Goal: Transaction & Acquisition: Purchase product/service

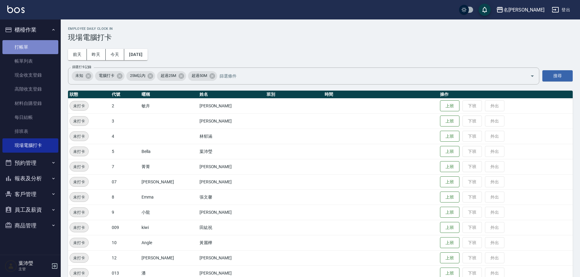
click at [42, 50] on link "打帳單" at bounding box center [30, 47] width 56 height 14
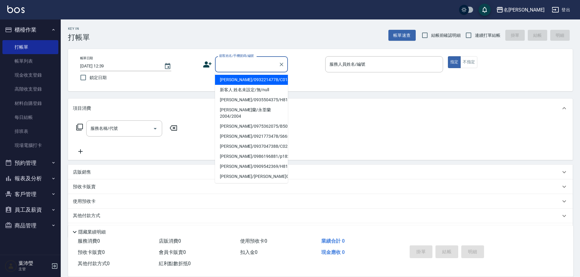
click at [244, 60] on input "顧客姓名/手機號碼/編號" at bounding box center [247, 64] width 58 height 11
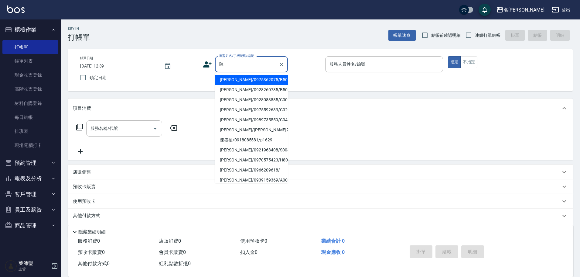
click at [242, 99] on li "[PERSON_NAME]/0928083885/C0061" at bounding box center [251, 100] width 73 height 10
type input "[PERSON_NAME]/0928083885/C0061"
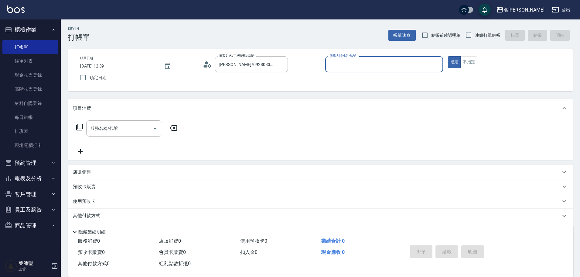
type input "敏卉-2"
click at [82, 127] on icon at bounding box center [79, 126] width 7 height 7
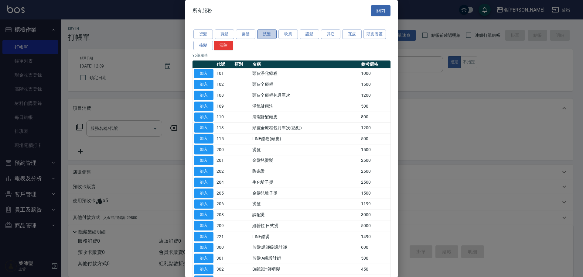
click at [267, 32] on button "洗髮" at bounding box center [266, 33] width 19 height 9
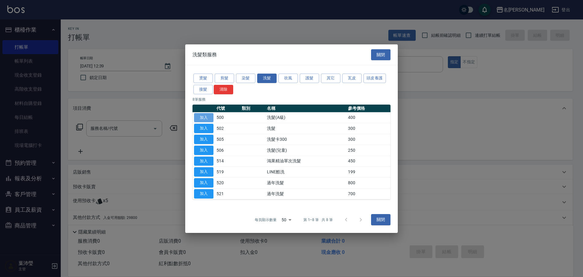
click at [208, 115] on button "加入" at bounding box center [203, 117] width 19 height 9
type input "洗髮(A級)(500)"
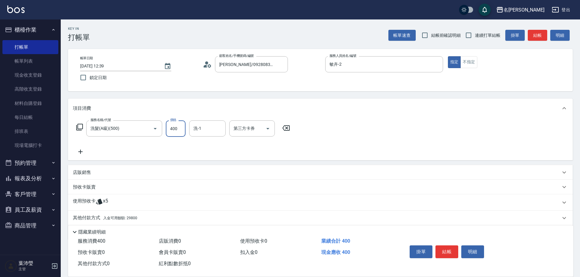
click at [185, 131] on input "400" at bounding box center [176, 128] width 20 height 16
type input "450"
click at [85, 217] on p "其他付款方式 入金可用餘額: 29800" at bounding box center [105, 217] width 64 height 7
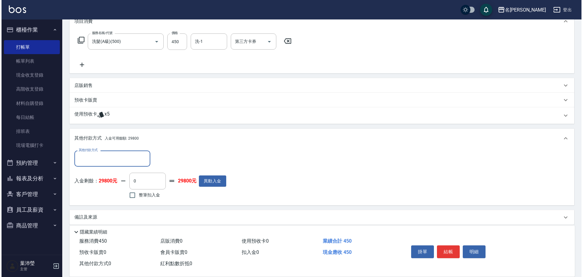
scroll to position [93, 0]
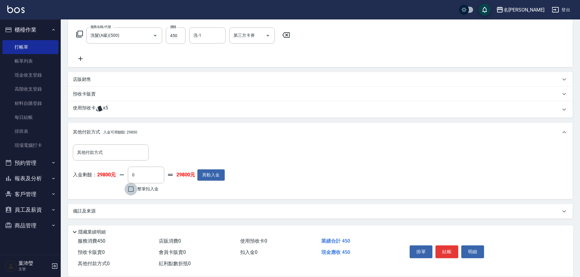
click at [133, 187] on input "整筆扣入金" at bounding box center [131, 189] width 13 height 13
checkbox input "true"
type input "450"
click at [471, 251] on button "明細" at bounding box center [472, 251] width 23 height 13
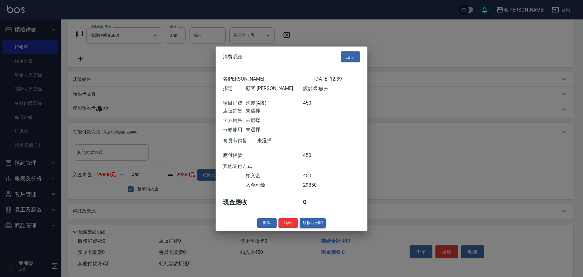
click at [319, 227] on button "結帳並列印" at bounding box center [313, 222] width 26 height 9
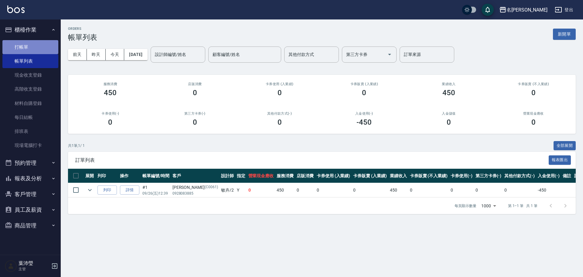
click at [44, 48] on link "打帳單" at bounding box center [30, 47] width 56 height 14
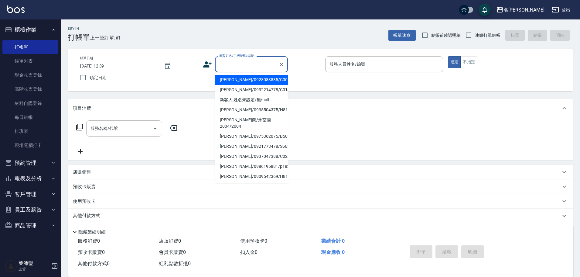
click at [242, 67] on input "顧客姓名/手機號碼/編號" at bounding box center [247, 64] width 58 height 11
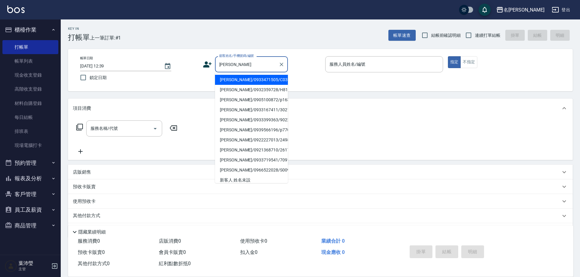
click at [228, 81] on li "[PERSON_NAME]/0933471505/C0336" at bounding box center [251, 80] width 73 height 10
type input "[PERSON_NAME]/0933471505/C0336"
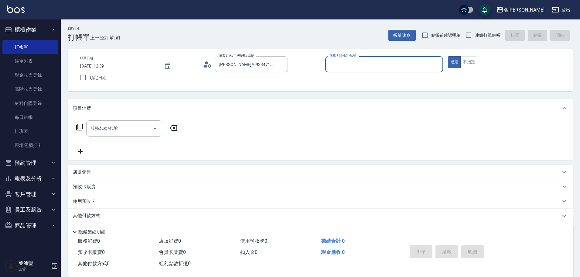
type input "敏卉-2"
click at [80, 125] on icon at bounding box center [79, 126] width 7 height 7
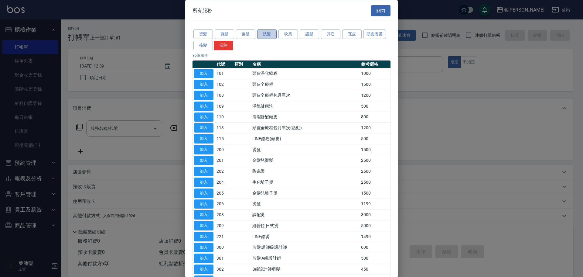
click at [267, 35] on button "洗髮" at bounding box center [266, 33] width 19 height 9
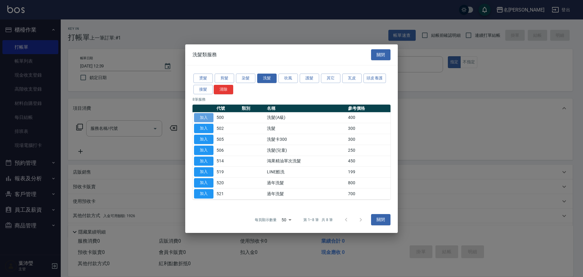
click at [205, 116] on button "加入" at bounding box center [203, 117] width 19 height 9
type input "洗髮(A級)(500)"
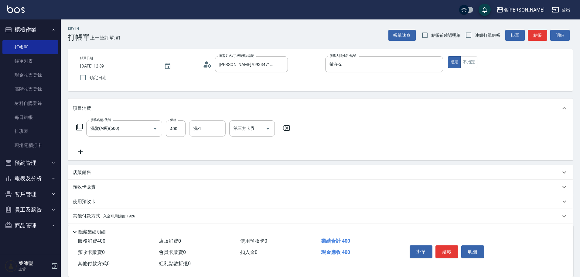
click at [195, 128] on input "洗-1" at bounding box center [207, 128] width 31 height 11
click at [211, 142] on div "語爭 -20" at bounding box center [207, 144] width 36 height 10
type input "語爭-20"
click at [91, 216] on p "其他付款方式 入金可用餘額: 1926" at bounding box center [104, 216] width 62 height 7
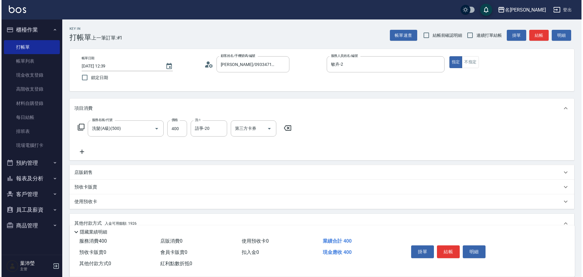
scroll to position [91, 0]
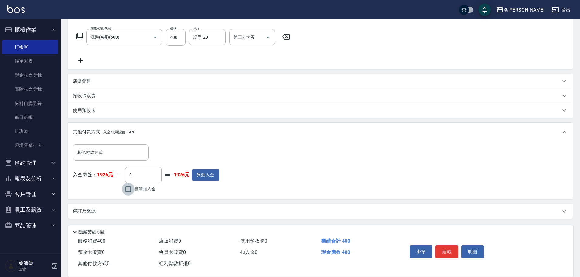
click at [125, 188] on input "整筆扣入金" at bounding box center [128, 189] width 13 height 13
checkbox input "true"
type input "400"
click at [469, 247] on button "明細" at bounding box center [472, 251] width 23 height 13
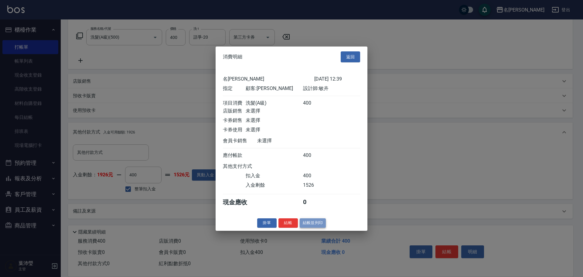
click at [310, 226] on button "結帳並列印" at bounding box center [313, 222] width 26 height 9
